Goal: Transaction & Acquisition: Book appointment/travel/reservation

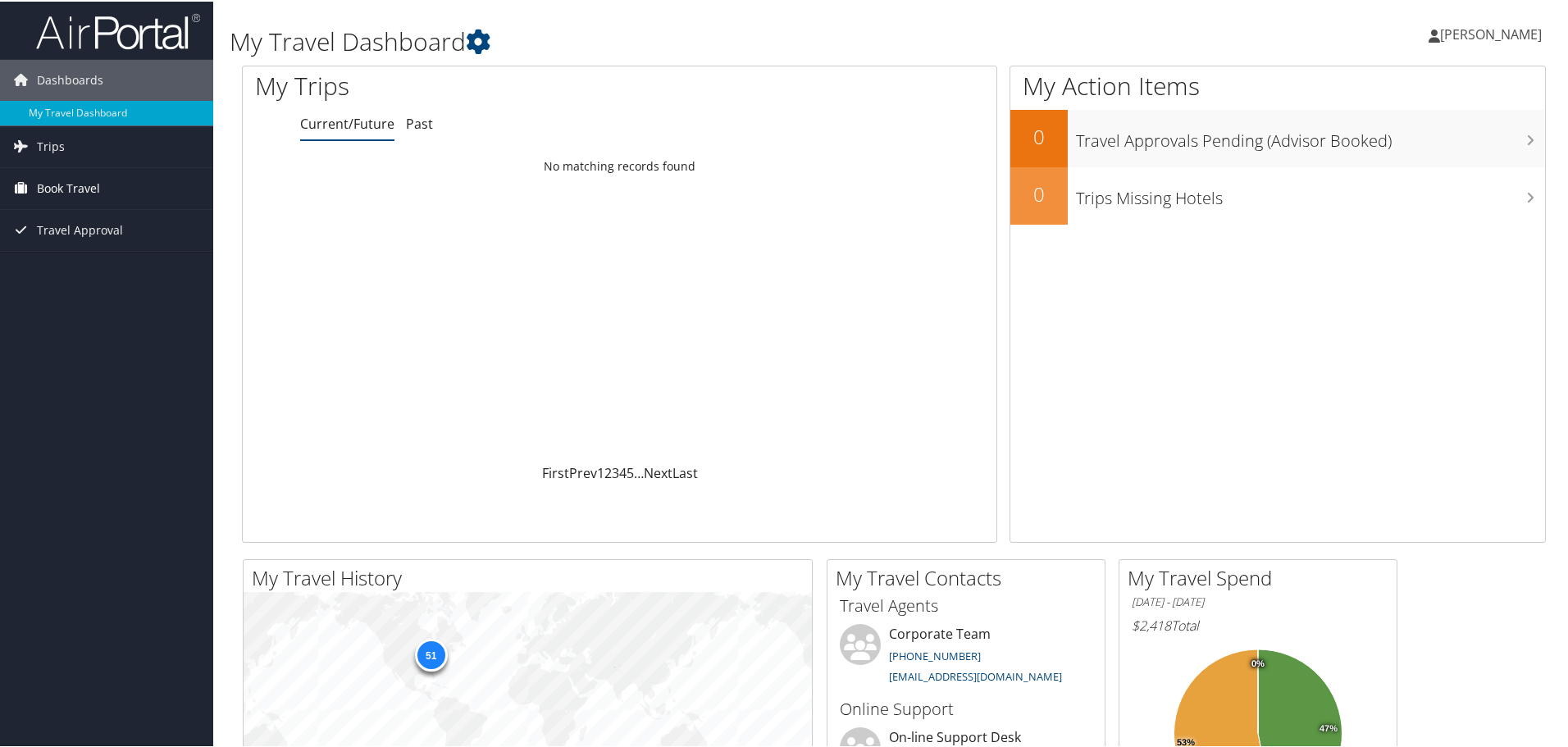
click at [82, 192] on span "Book Travel" at bounding box center [68, 187] width 63 height 41
click at [98, 265] on link "Book/Manage Online Trips" at bounding box center [106, 268] width 213 height 24
